Goal: Check status: Check status

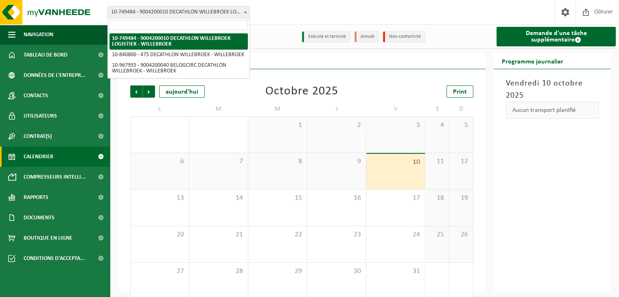
click at [205, 9] on span "10-749484 - 9004200010 DECATHLON WILLEBROEK LOGISTIEK - WILLEBROEK" at bounding box center [179, 12] width 142 height 11
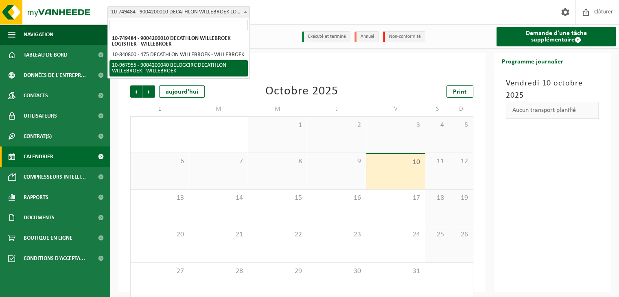
select select "154029"
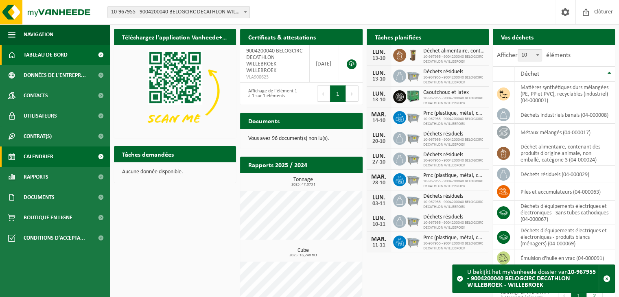
click at [45, 158] on span "Calendrier" at bounding box center [39, 157] width 30 height 20
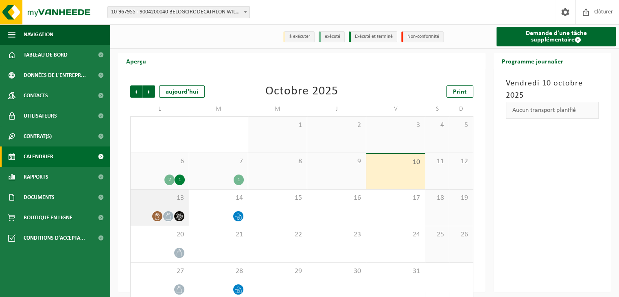
click at [150, 201] on span "13" at bounding box center [160, 198] width 50 height 9
